Goal: Information Seeking & Learning: Learn about a topic

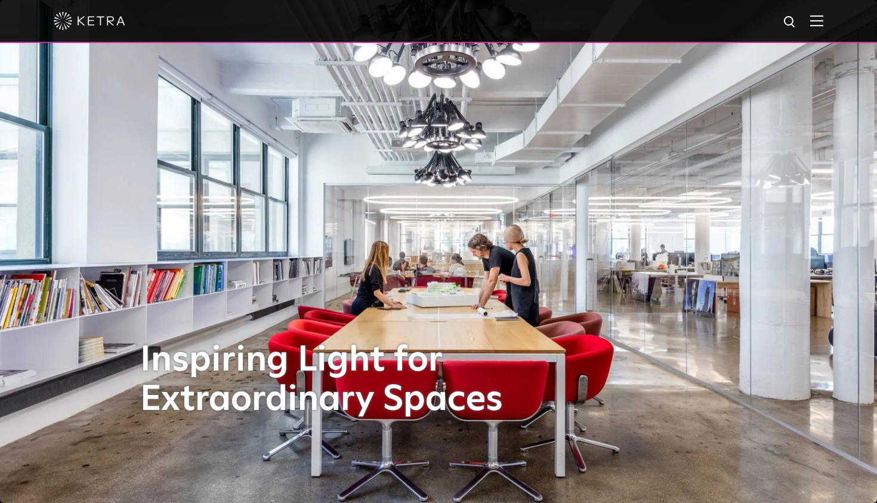
click at [817, 22] on img at bounding box center [817, 20] width 13 height 11
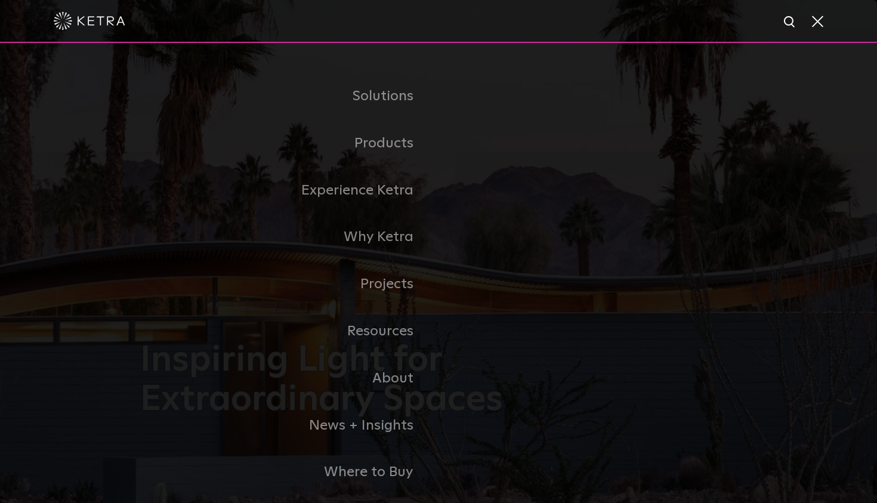
click at [818, 22] on span at bounding box center [817, 21] width 13 height 12
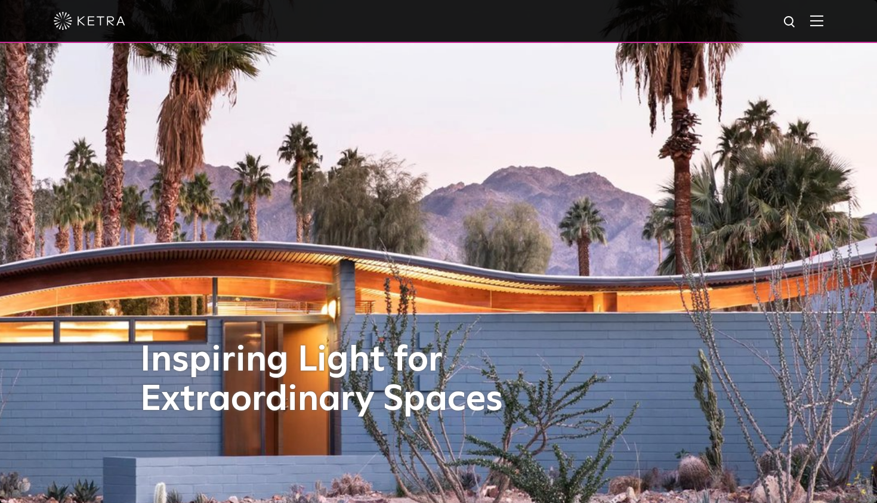
click at [812, 17] on img at bounding box center [817, 20] width 13 height 11
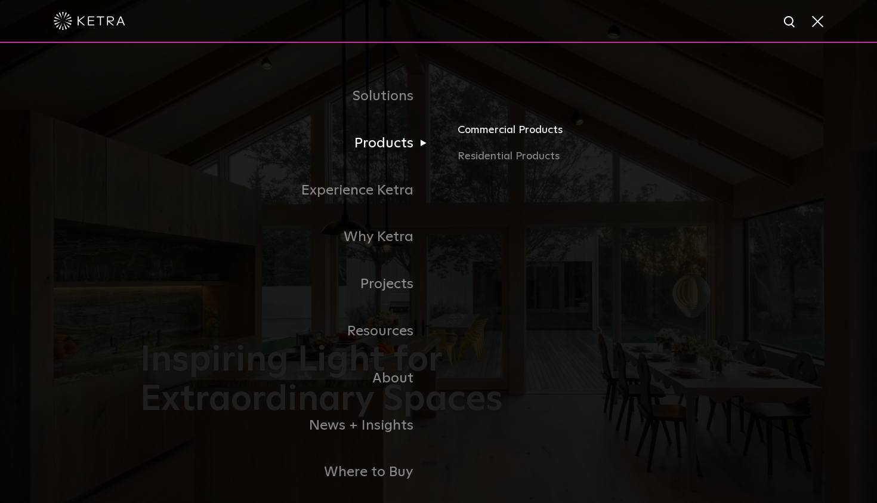
click at [472, 134] on link "Commercial Products" at bounding box center [597, 135] width 279 height 26
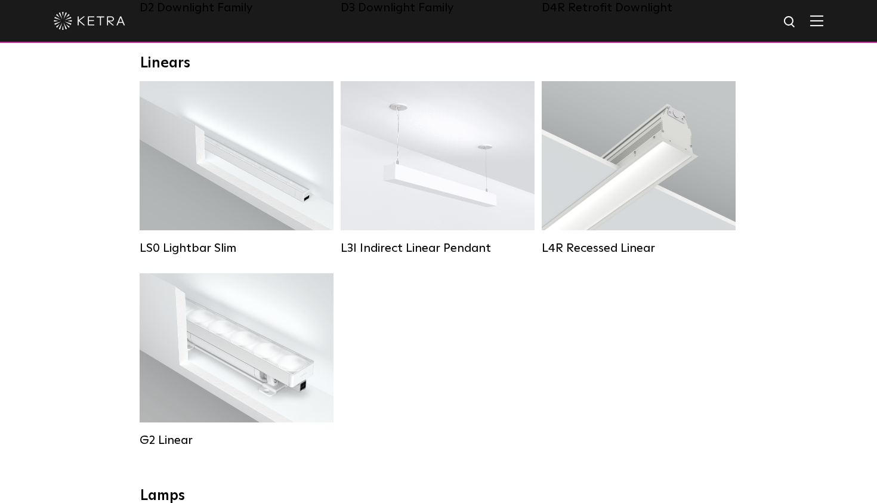
scroll to position [405, 0]
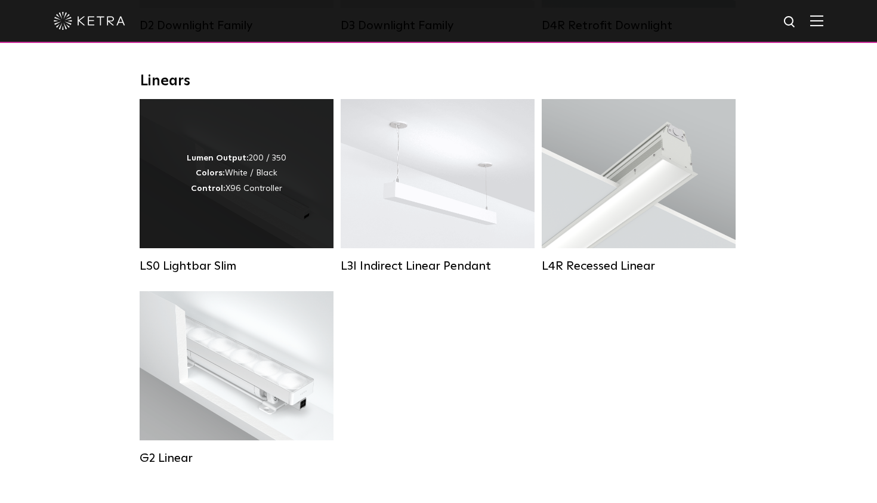
click at [248, 232] on div "Lumen Output: 200 / 350 Colors: White / Black Control: X96 Controller" at bounding box center [237, 173] width 194 height 149
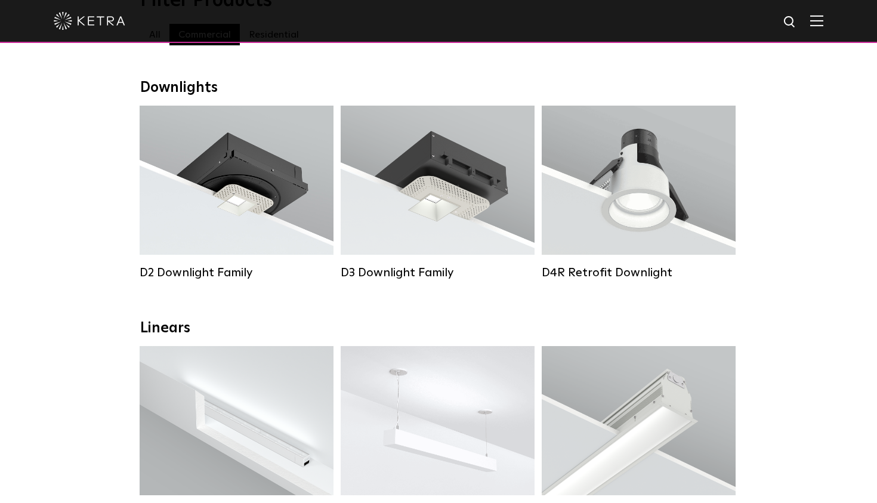
scroll to position [43, 0]
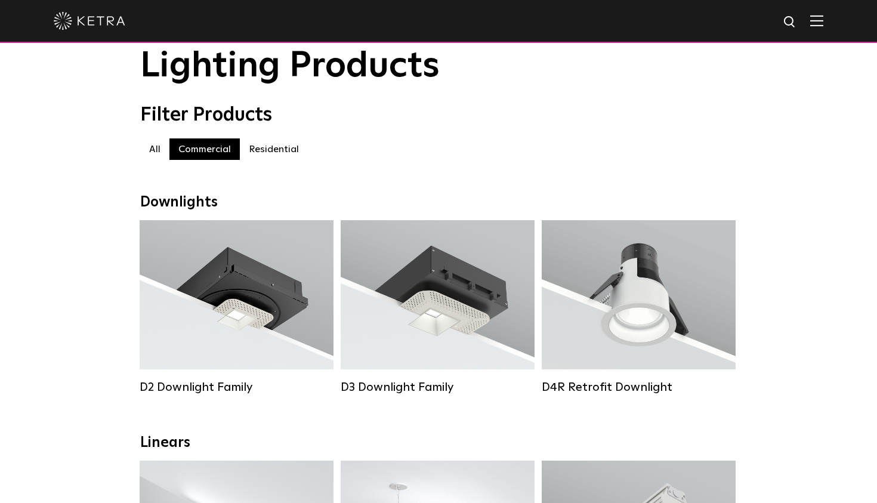
click at [267, 150] on label "Residential" at bounding box center [274, 148] width 68 height 21
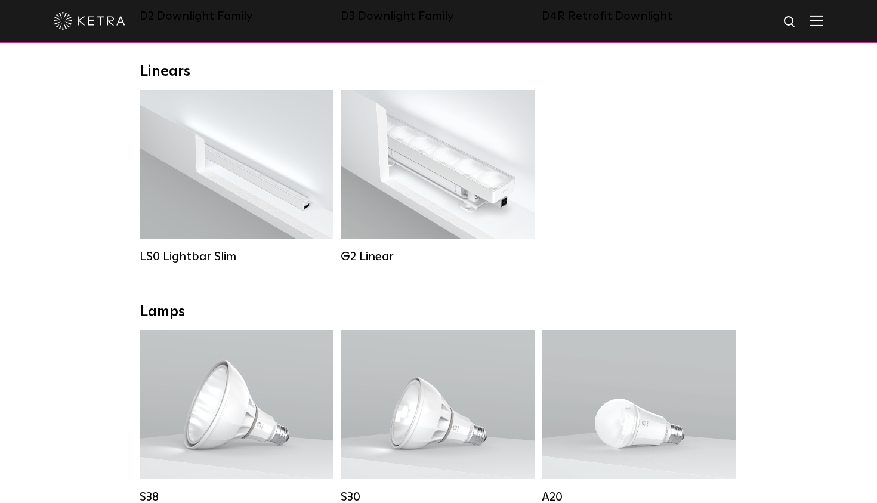
scroll to position [244, 0]
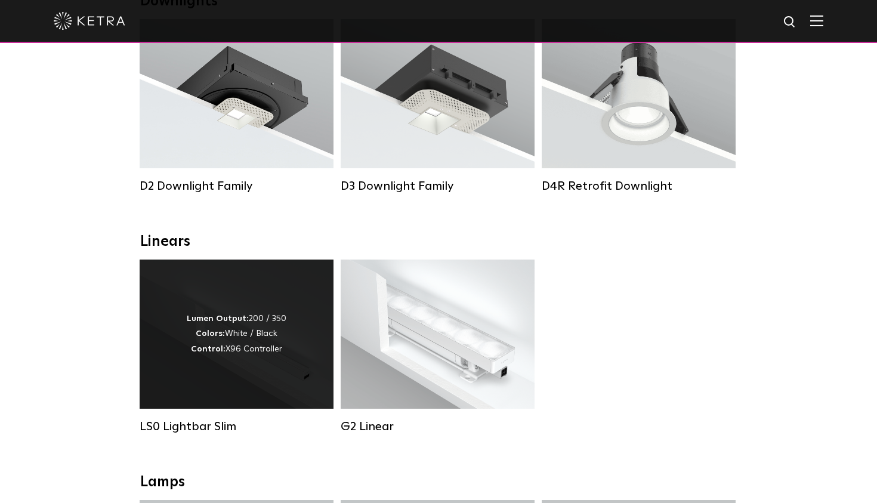
click at [178, 384] on div "Lumen Output: 200 / 350 Colors: White / Black Control: X96 Controller" at bounding box center [237, 334] width 194 height 149
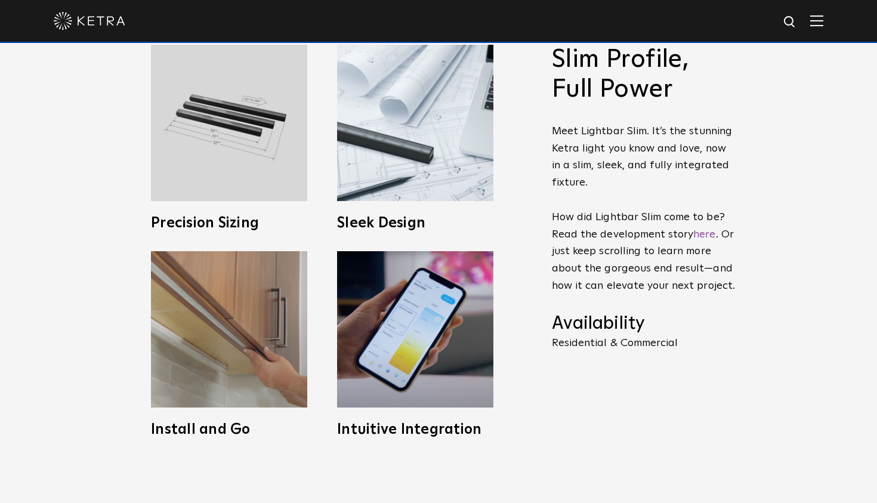
scroll to position [573, 0]
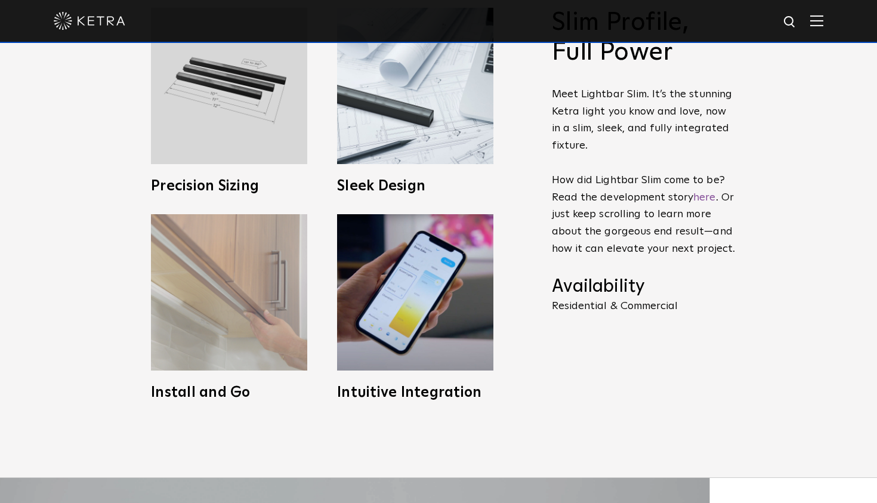
click at [251, 324] on img at bounding box center [229, 292] width 156 height 156
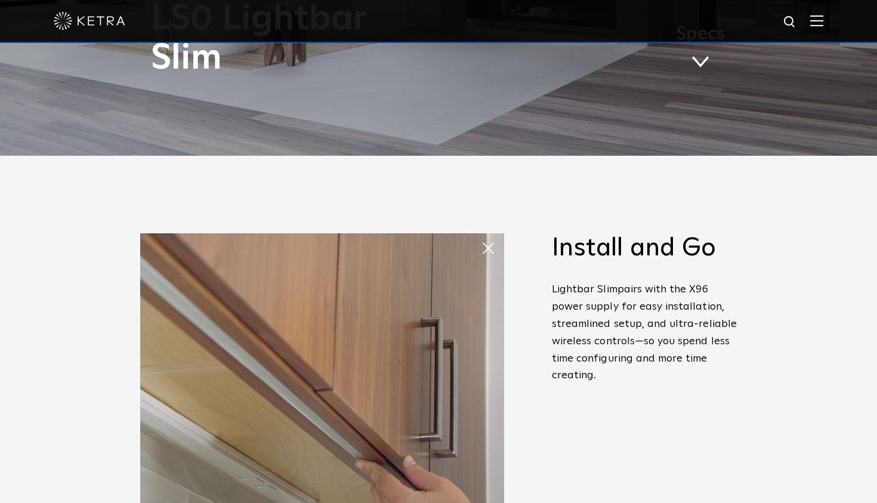
scroll to position [268, 0]
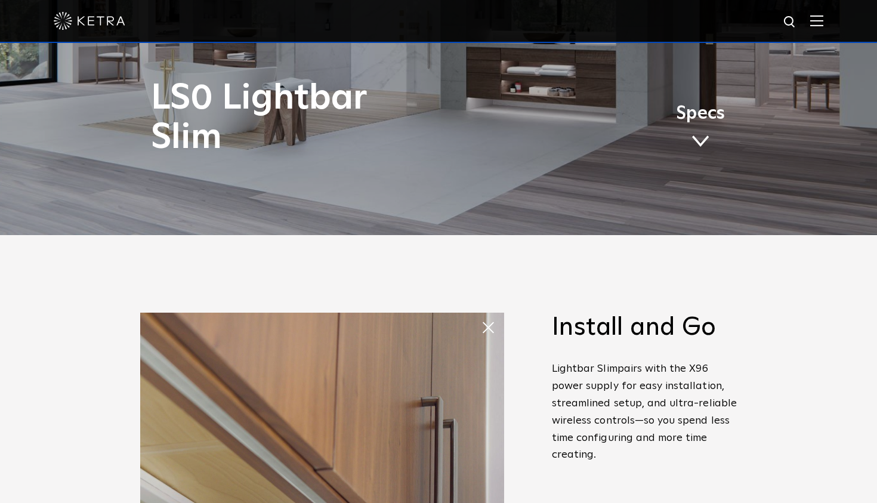
click at [491, 327] on span at bounding box center [493, 328] width 24 height 24
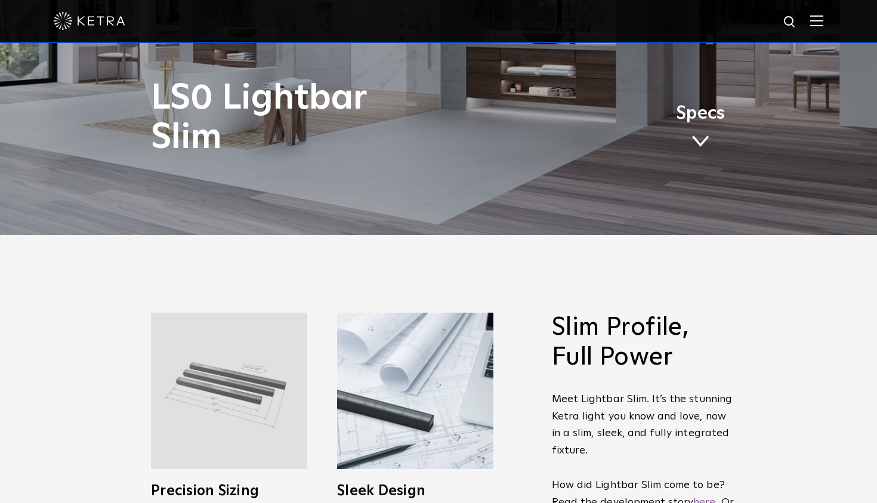
click at [223, 364] on img at bounding box center [229, 391] width 156 height 156
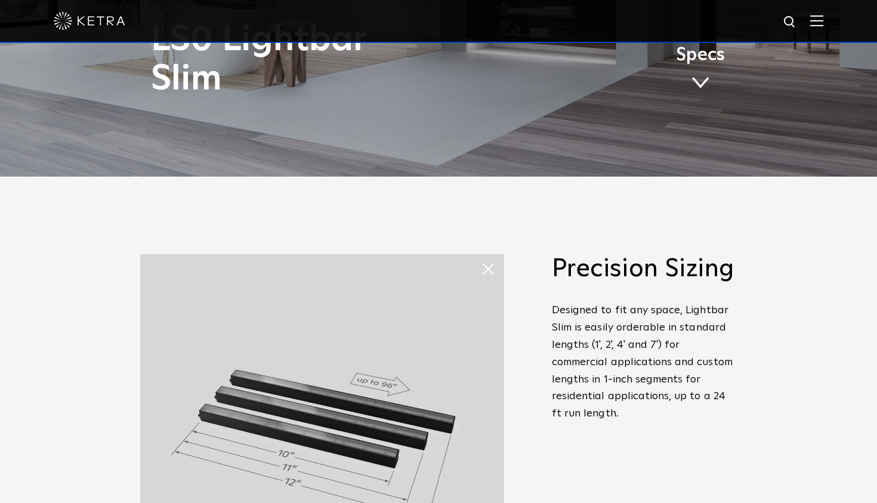
scroll to position [411, 0]
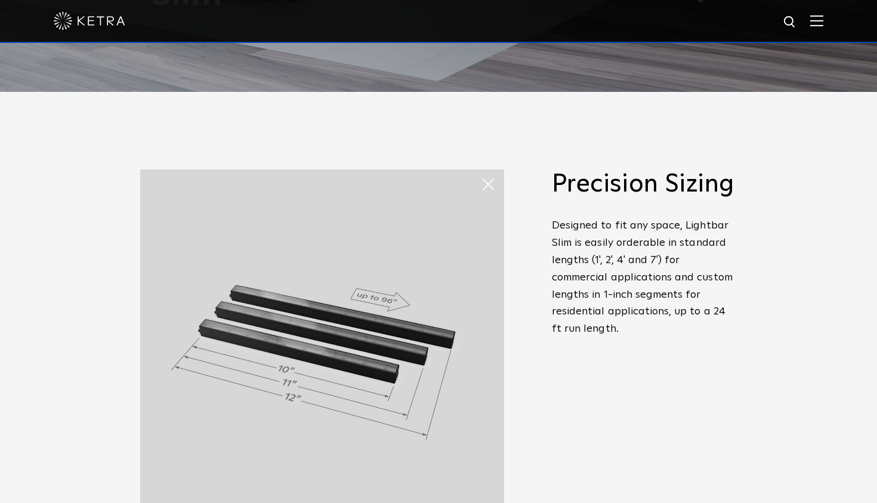
click at [488, 192] on span at bounding box center [493, 185] width 24 height 24
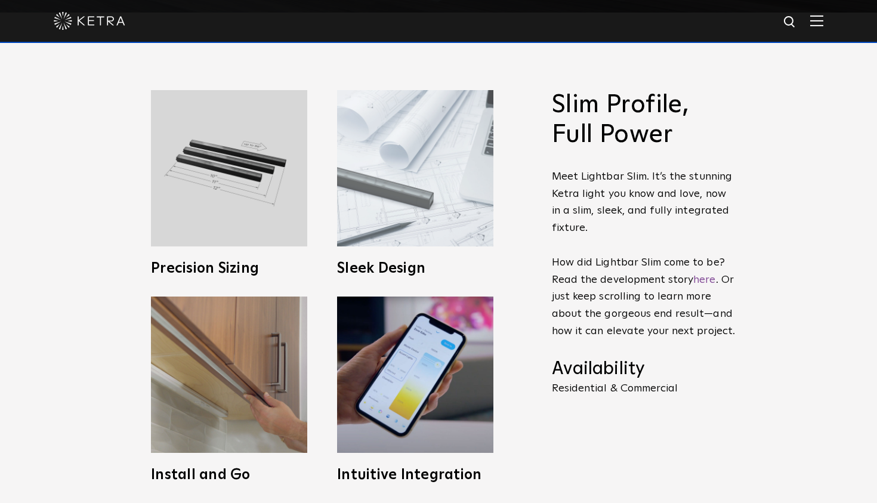
scroll to position [567, 0]
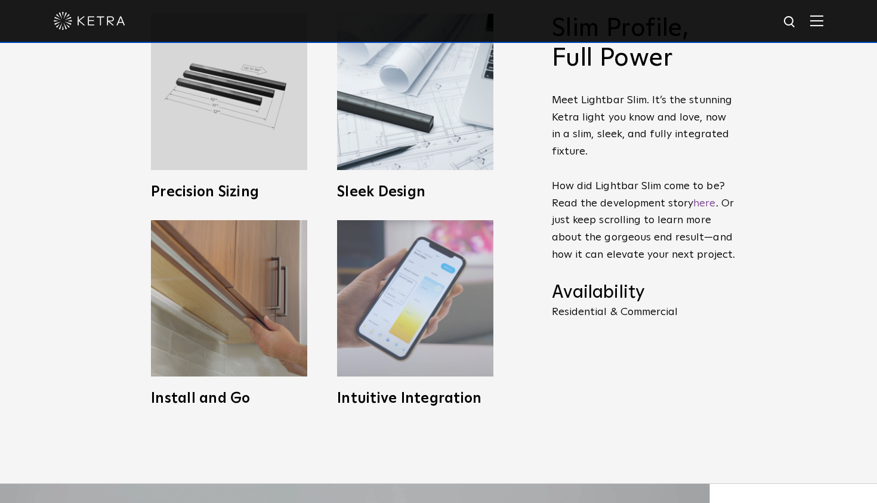
click at [400, 282] on img at bounding box center [415, 298] width 156 height 156
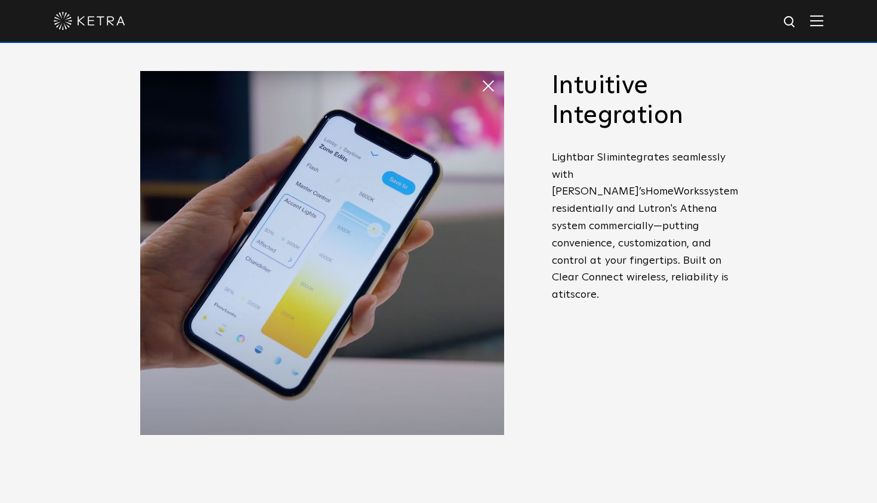
scroll to position [509, 0]
click at [493, 82] on span at bounding box center [493, 87] width 24 height 24
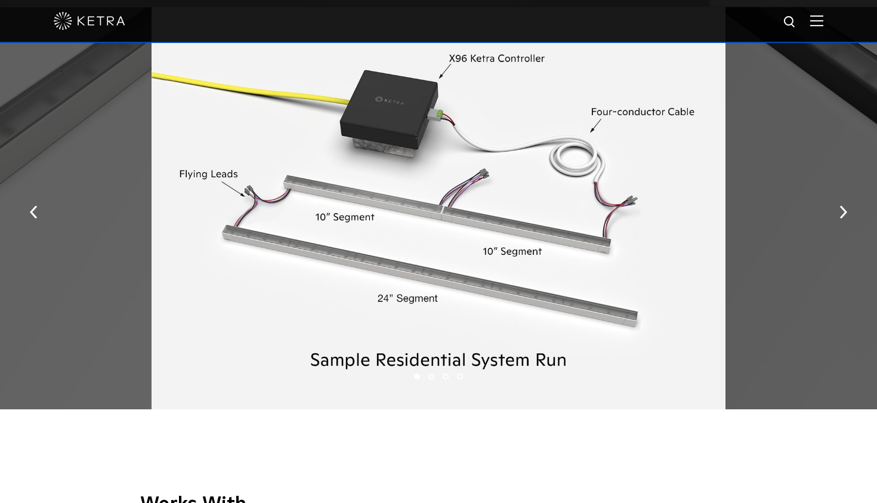
scroll to position [1427, 0]
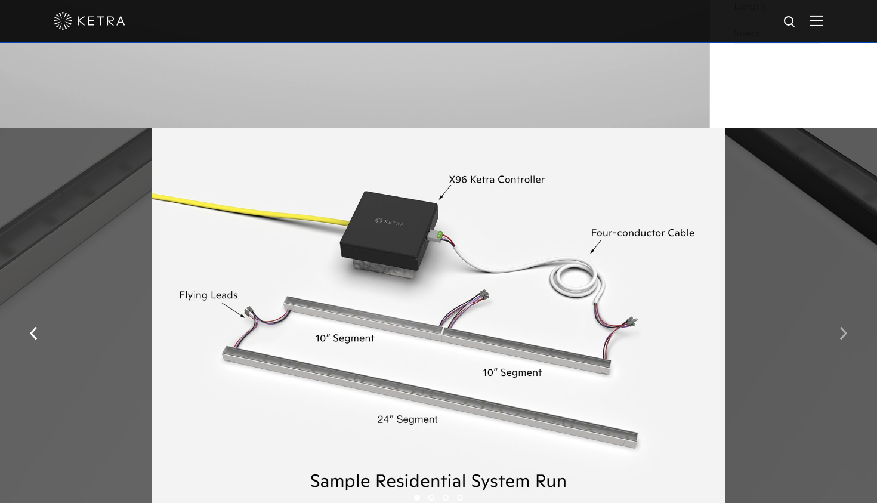
click at [851, 338] on button "button" at bounding box center [844, 332] width 26 height 41
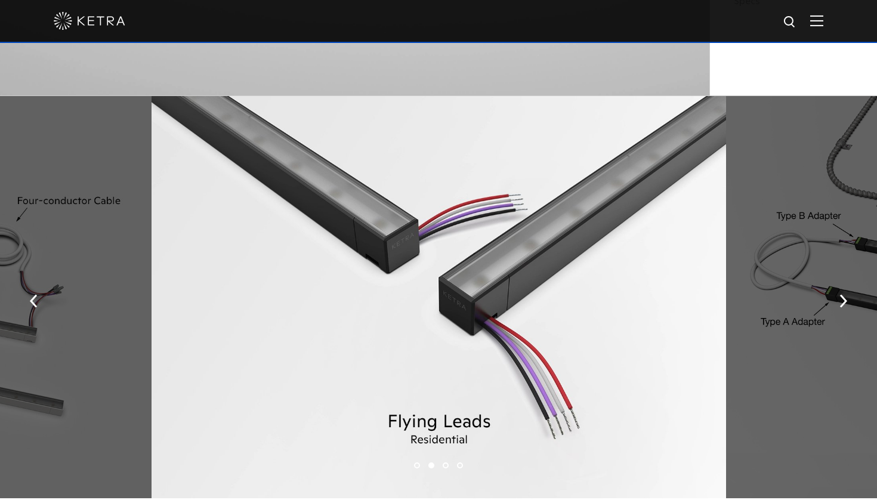
scroll to position [1459, 0]
click at [846, 300] on img "button" at bounding box center [844, 300] width 8 height 13
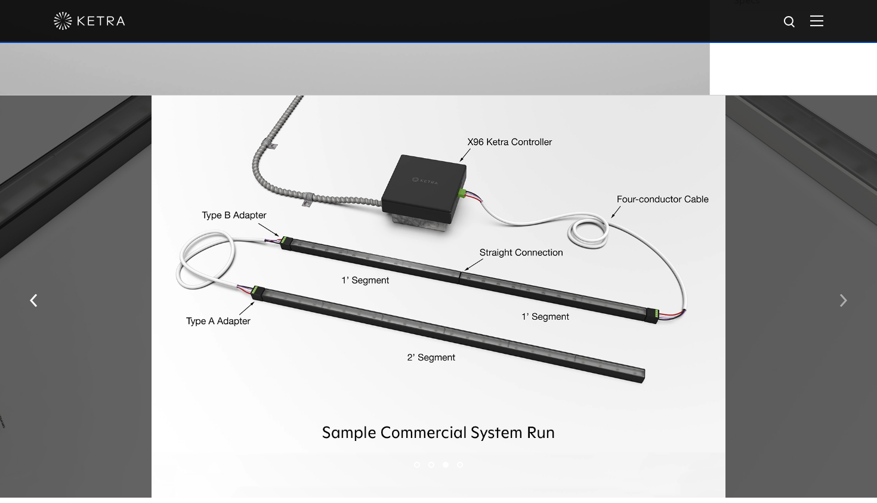
click at [846, 300] on img "button" at bounding box center [844, 300] width 8 height 13
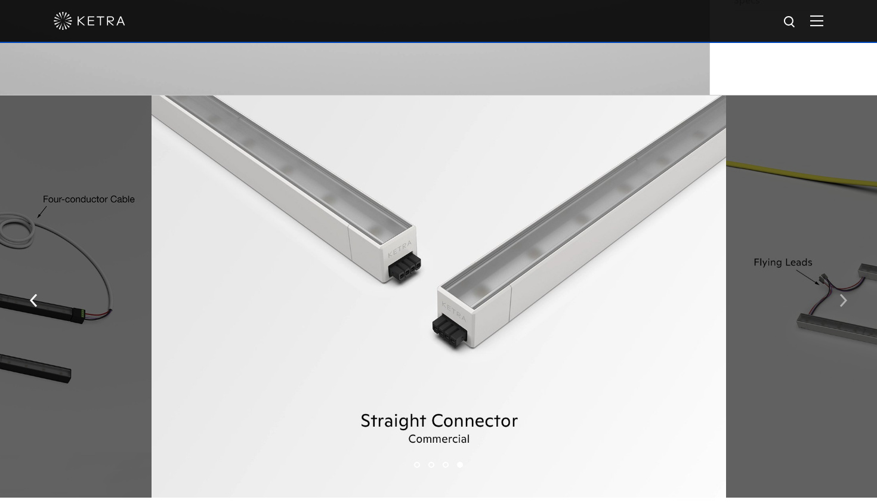
click at [846, 300] on img "button" at bounding box center [844, 300] width 8 height 13
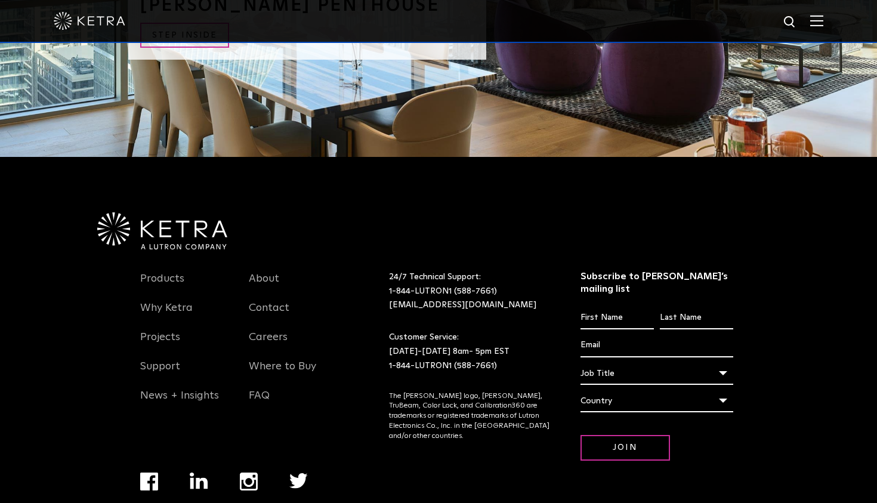
scroll to position [2959, 0]
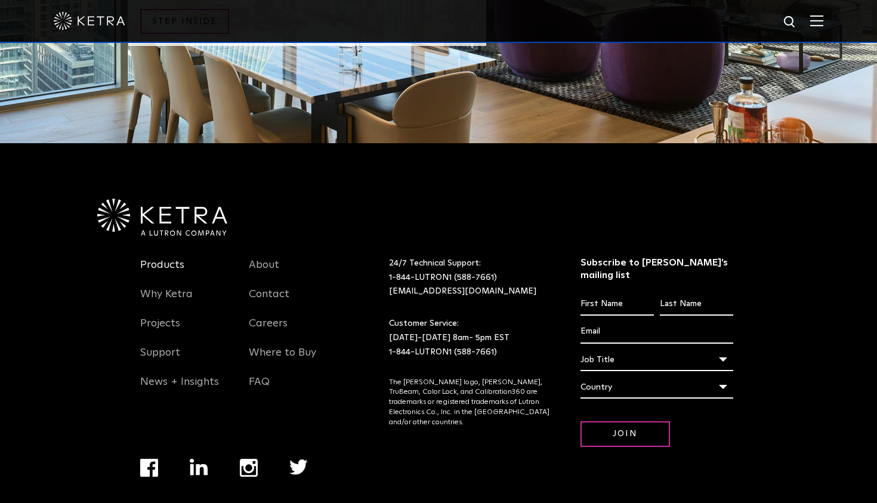
click at [162, 263] on link "Products" at bounding box center [162, 271] width 44 height 27
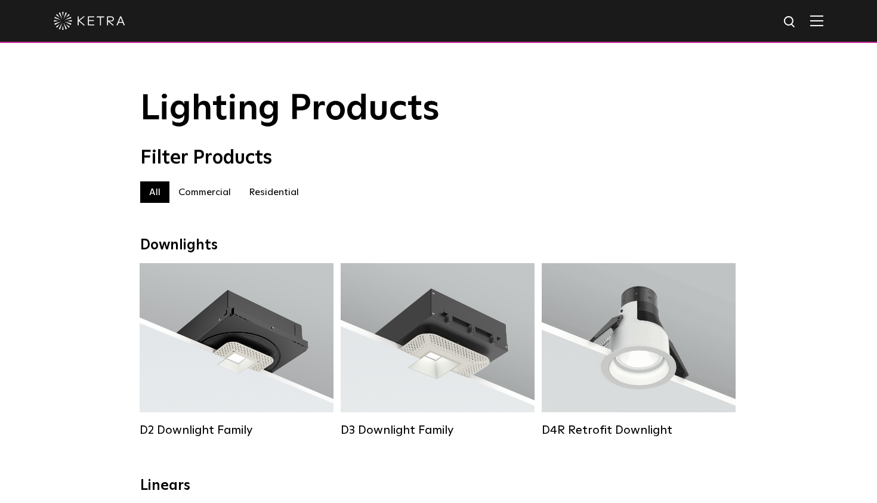
click at [825, 21] on div at bounding box center [438, 21] width 877 height 43
click at [818, 21] on img at bounding box center [817, 20] width 13 height 11
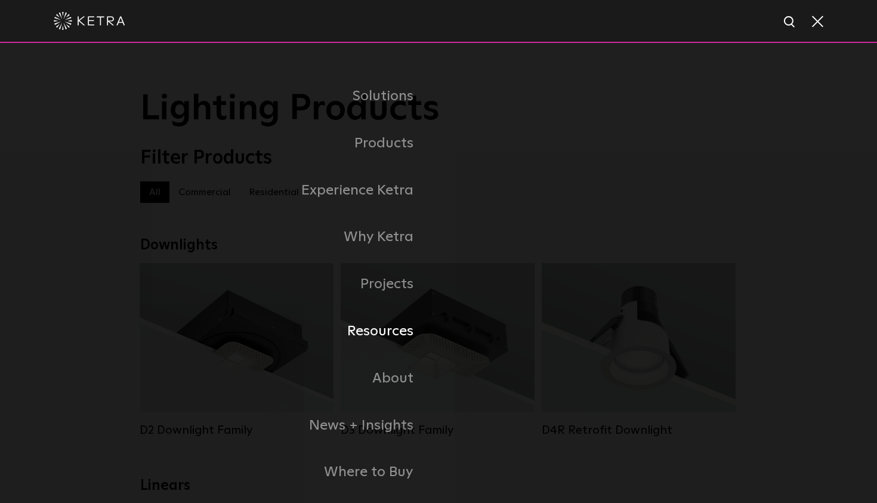
click at [369, 341] on link "Resources" at bounding box center [289, 331] width 298 height 47
